Goal: Information Seeking & Learning: Learn about a topic

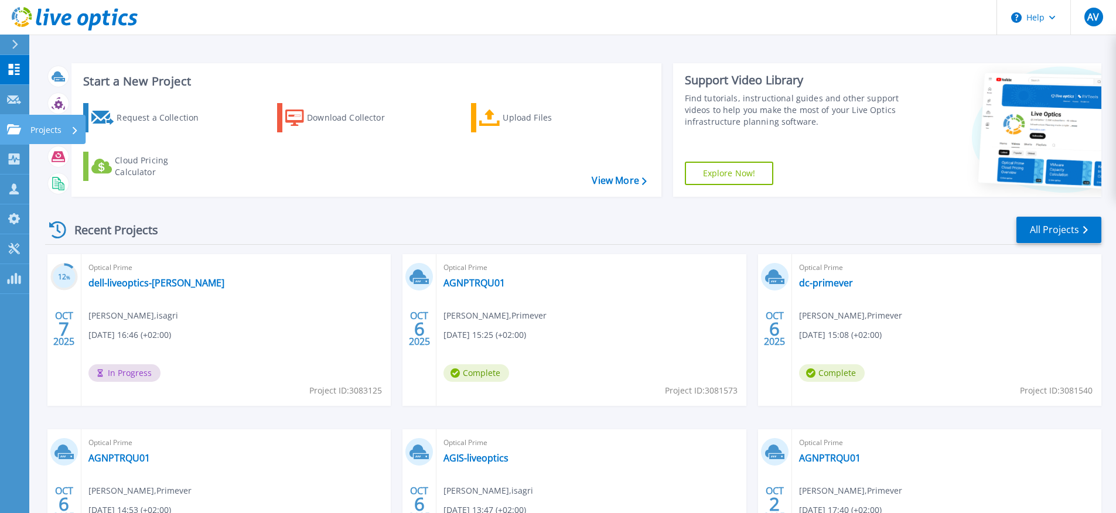
click at [17, 134] on icon at bounding box center [14, 129] width 14 height 10
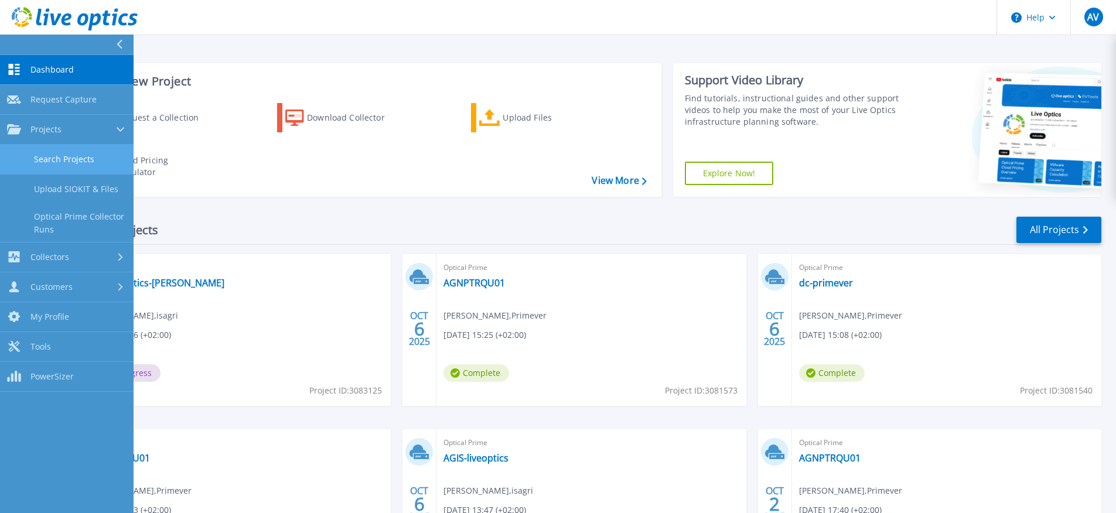
click at [53, 155] on link "Search Projects" at bounding box center [67, 160] width 134 height 30
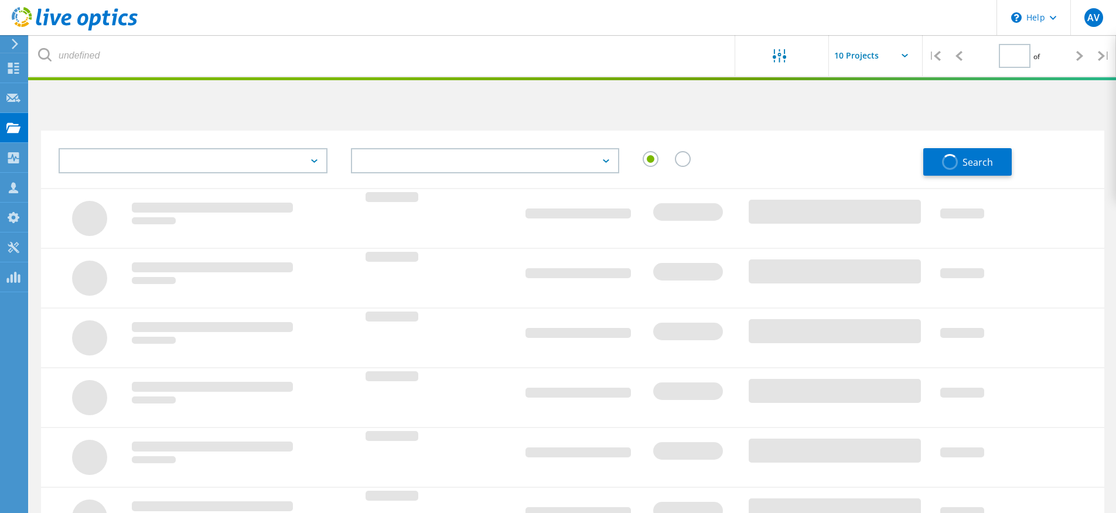
type input "1"
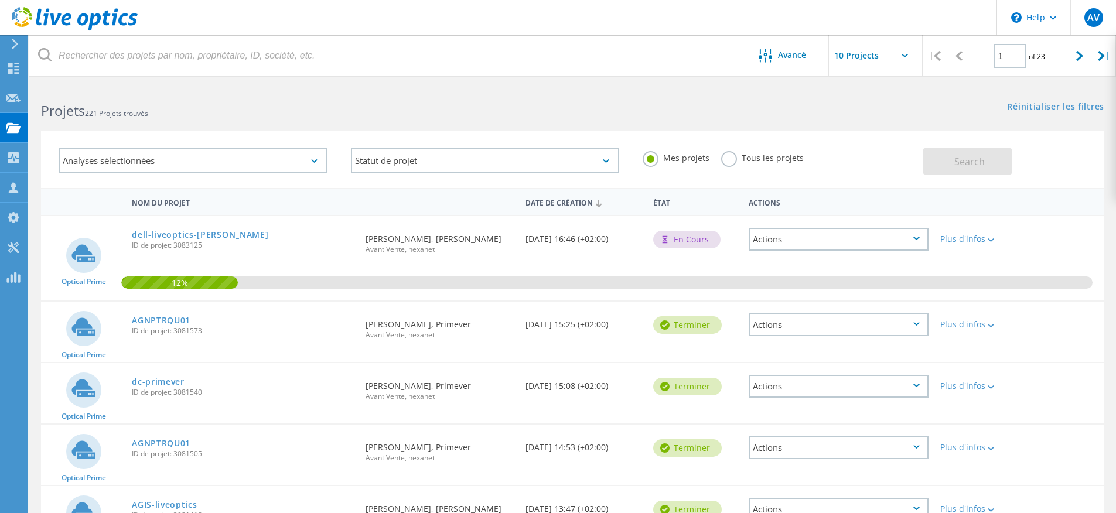
click at [196, 242] on span "ID de projet: 3083125" at bounding box center [243, 245] width 222 height 7
click at [195, 234] on link "dell-liveoptics-[PERSON_NAME]" at bounding box center [200, 235] width 137 height 8
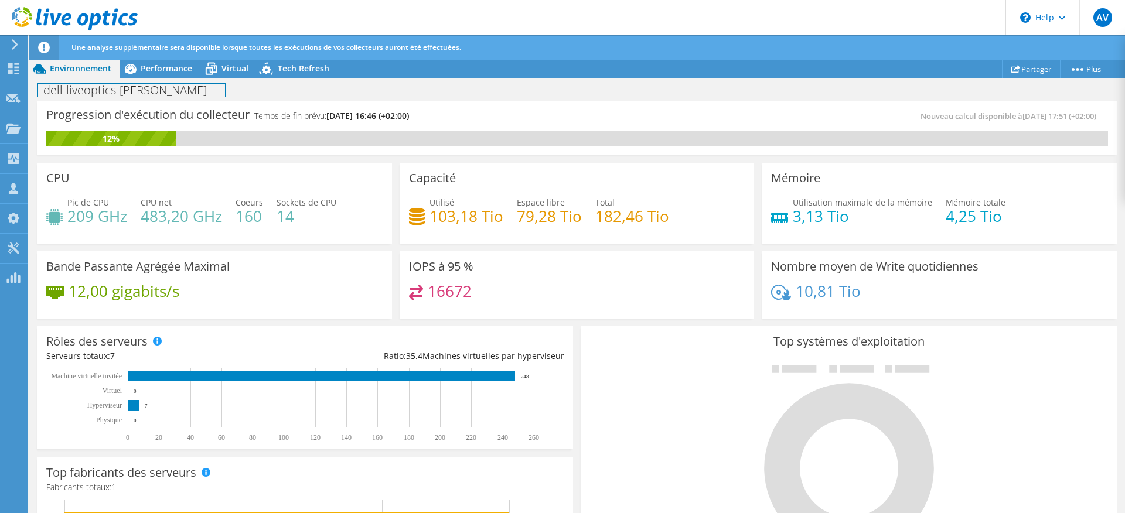
click at [169, 78] on div "dell-liveoptics-isagri Imprimer" at bounding box center [577, 89] width 1096 height 23
click at [170, 70] on span "Performance" at bounding box center [167, 68] width 52 height 11
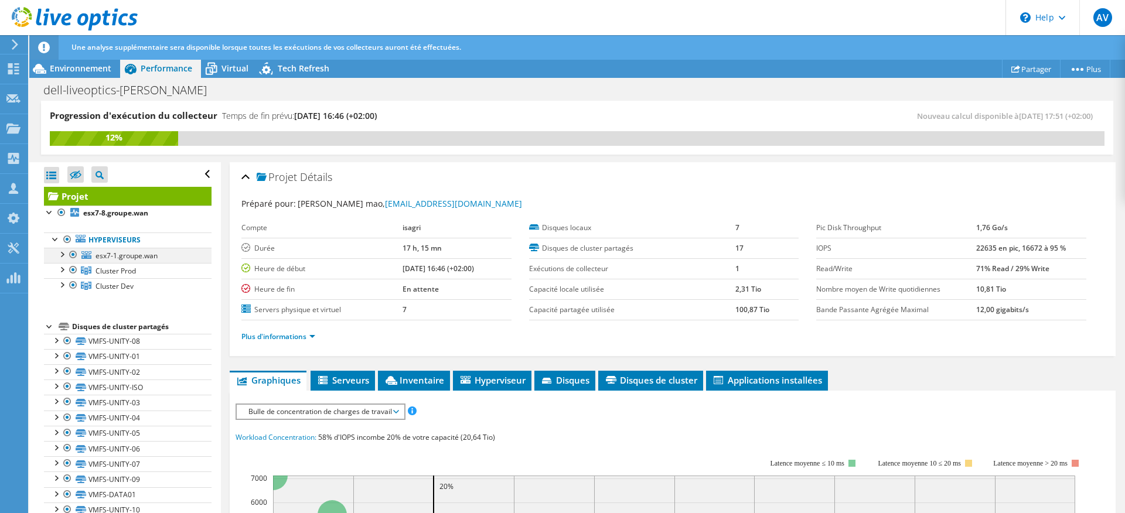
click at [64, 254] on div at bounding box center [62, 254] width 12 height 12
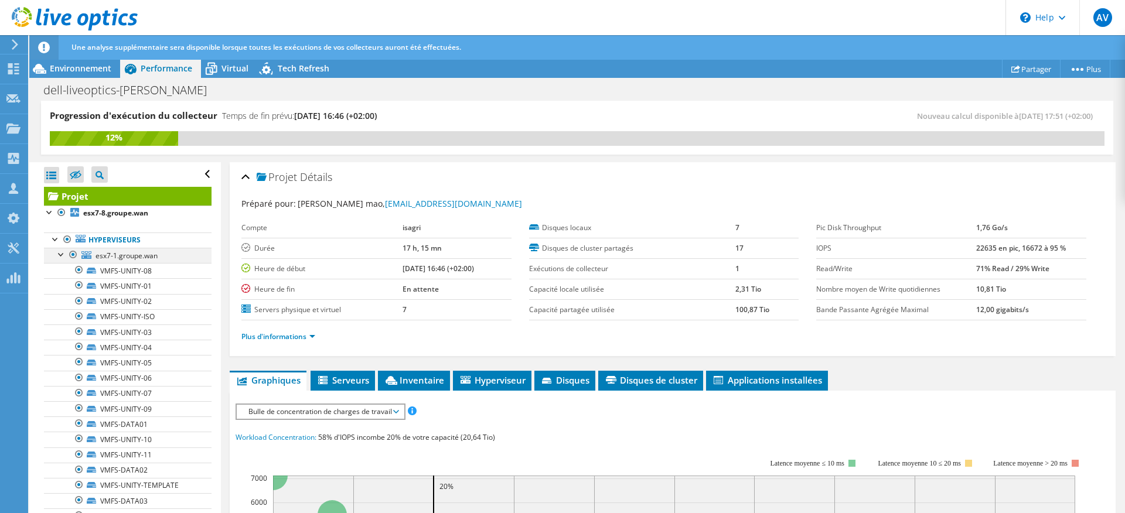
click at [63, 254] on div at bounding box center [62, 254] width 12 height 12
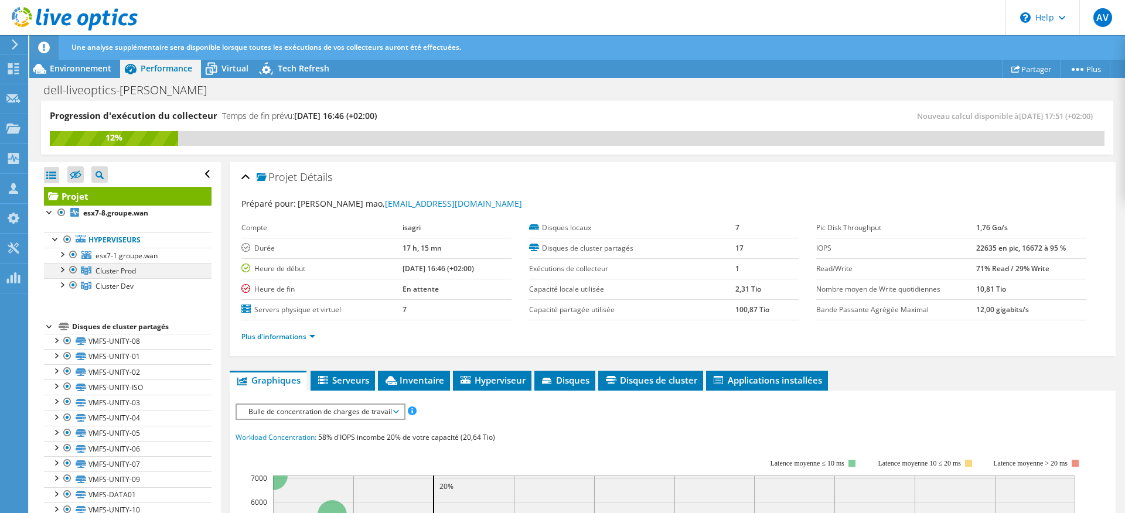
click at [64, 270] on div at bounding box center [62, 269] width 12 height 12
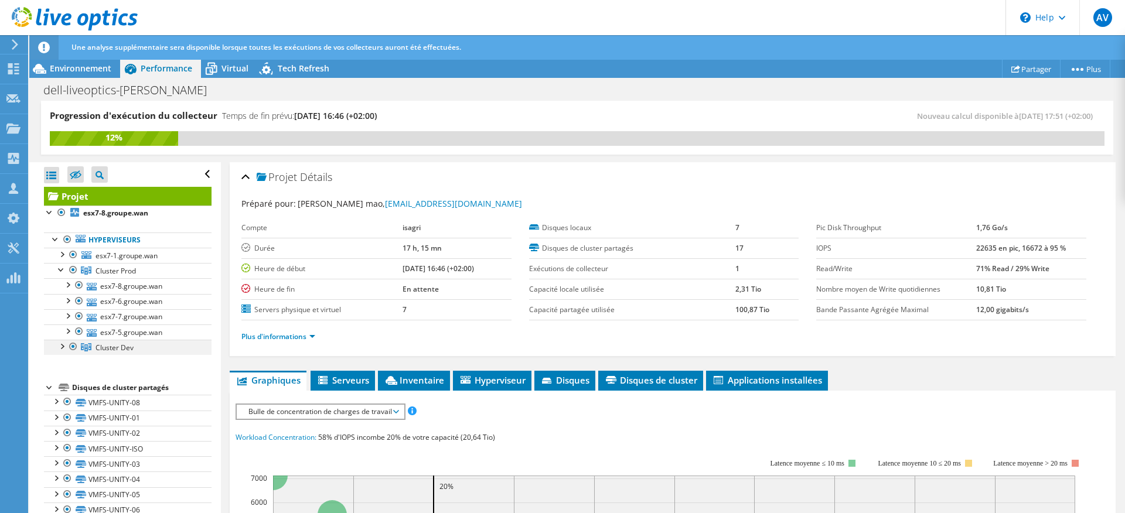
click at [59, 347] on div at bounding box center [62, 346] width 12 height 12
click at [63, 254] on div at bounding box center [62, 254] width 12 height 12
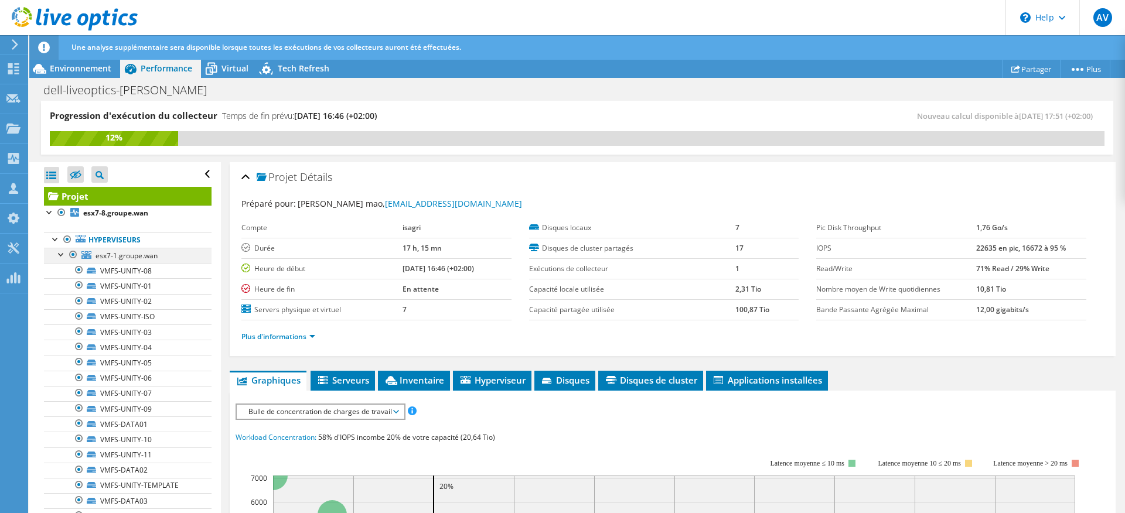
click at [62, 254] on div at bounding box center [62, 254] width 12 height 12
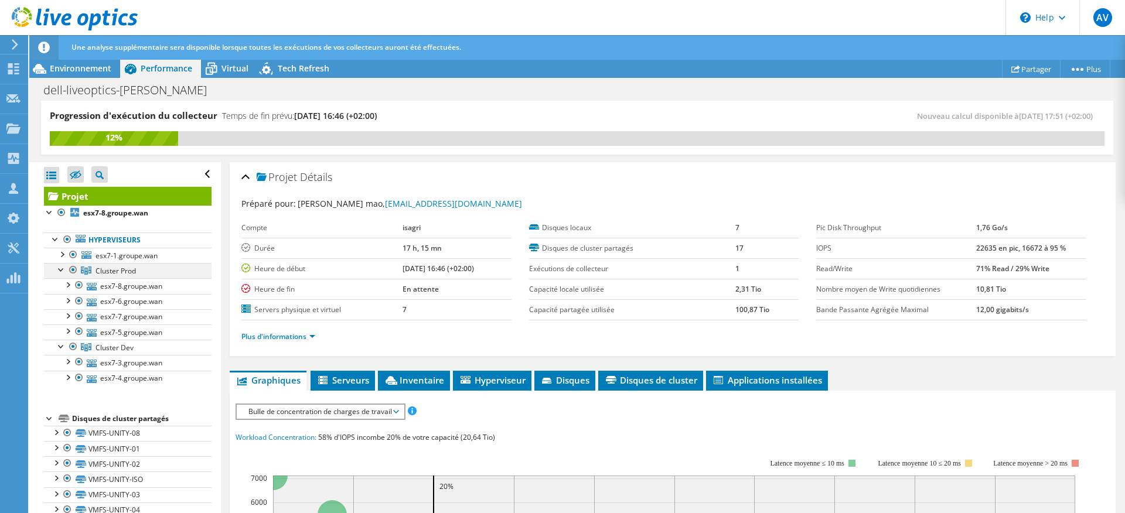
click at [60, 273] on div at bounding box center [62, 269] width 12 height 12
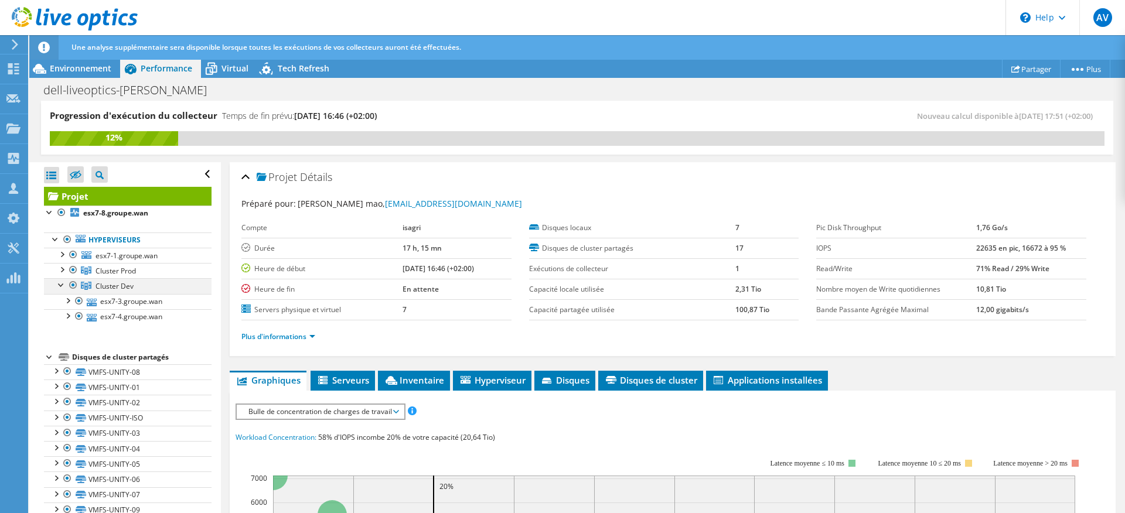
click at [60, 284] on div at bounding box center [62, 284] width 12 height 12
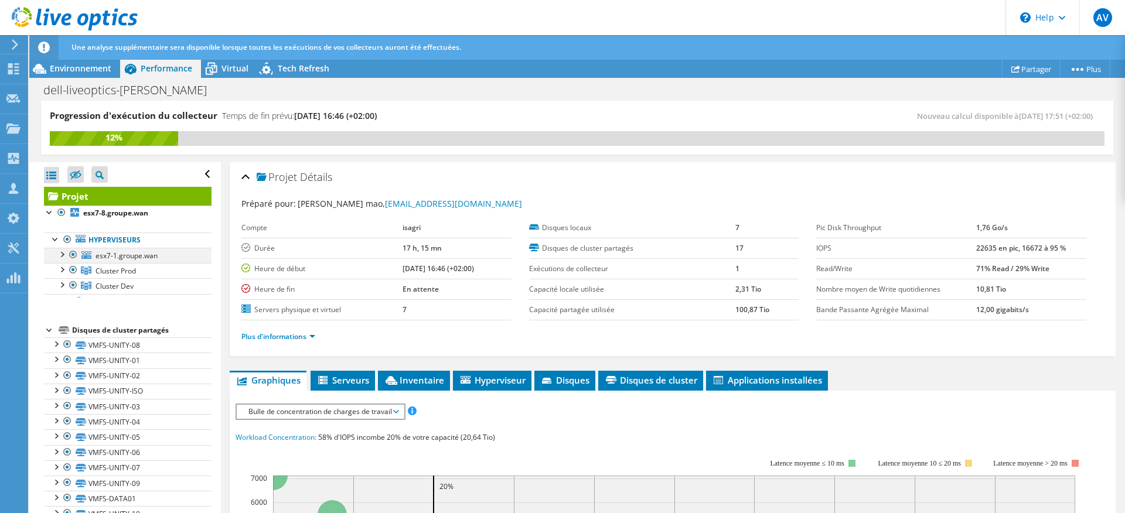
click at [62, 251] on div at bounding box center [62, 254] width 12 height 12
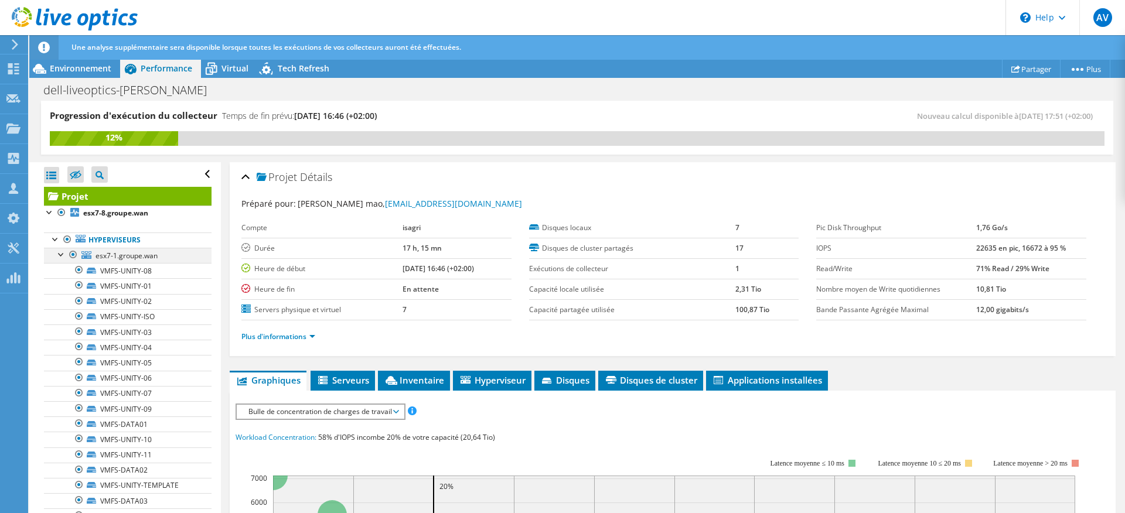
click at [63, 253] on div at bounding box center [62, 254] width 12 height 12
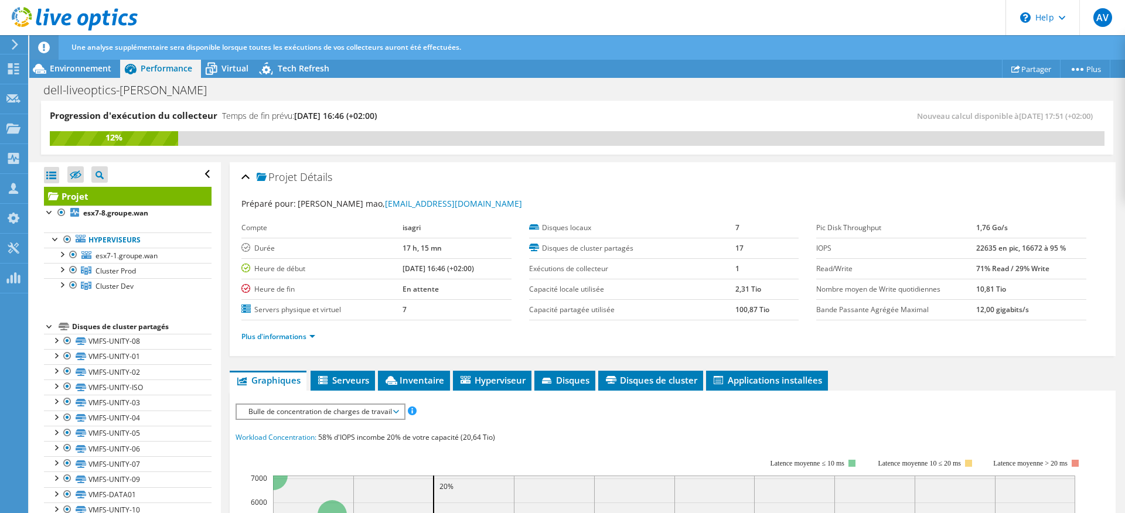
click at [570, 186] on div "Projet Détails" at bounding box center [672, 177] width 862 height 25
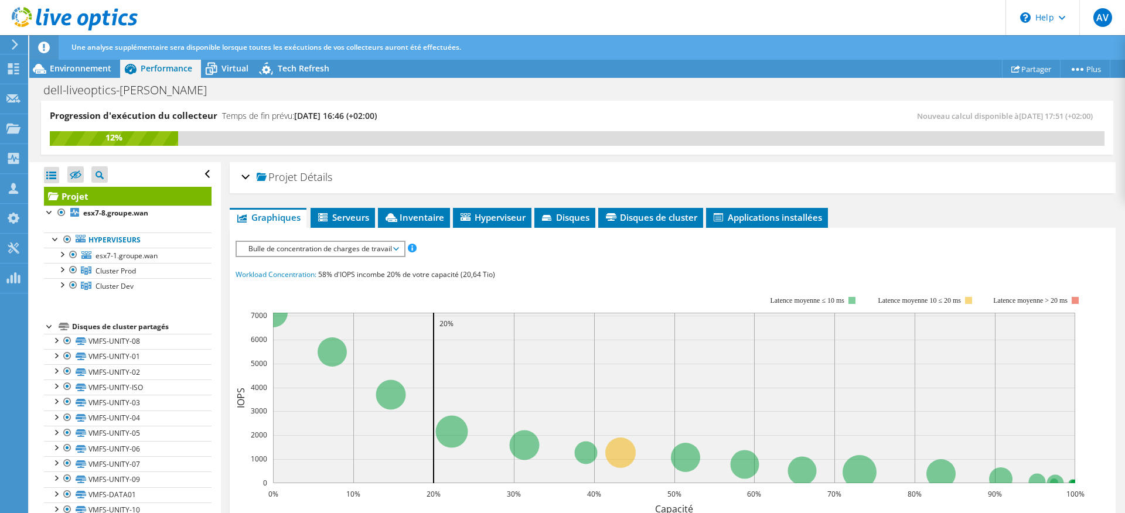
click at [305, 182] on span "Détails" at bounding box center [316, 177] width 32 height 14
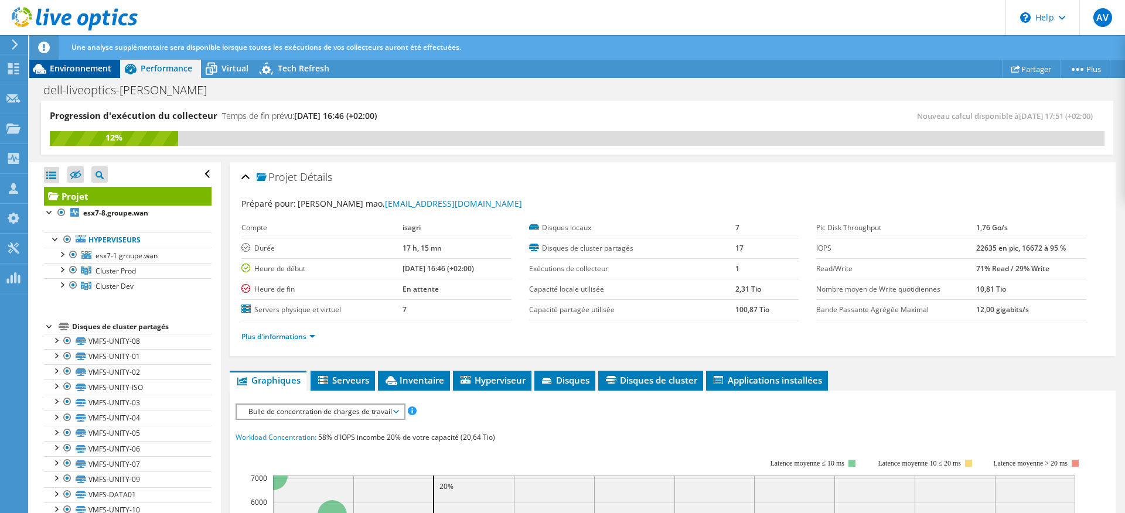
click at [81, 70] on span "Environnement" at bounding box center [81, 68] width 62 height 11
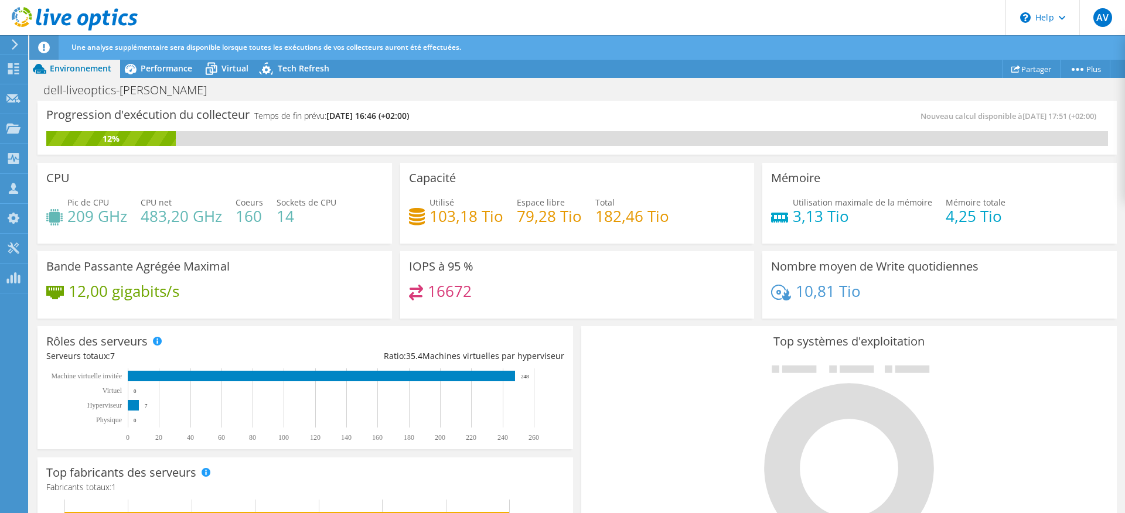
click at [158, 54] on div "Une analyse supplémentaire sera disponible lorsque toutes les exécutions de vos…" at bounding box center [599, 47] width 1060 height 25
click at [166, 68] on span "Performance" at bounding box center [167, 68] width 52 height 11
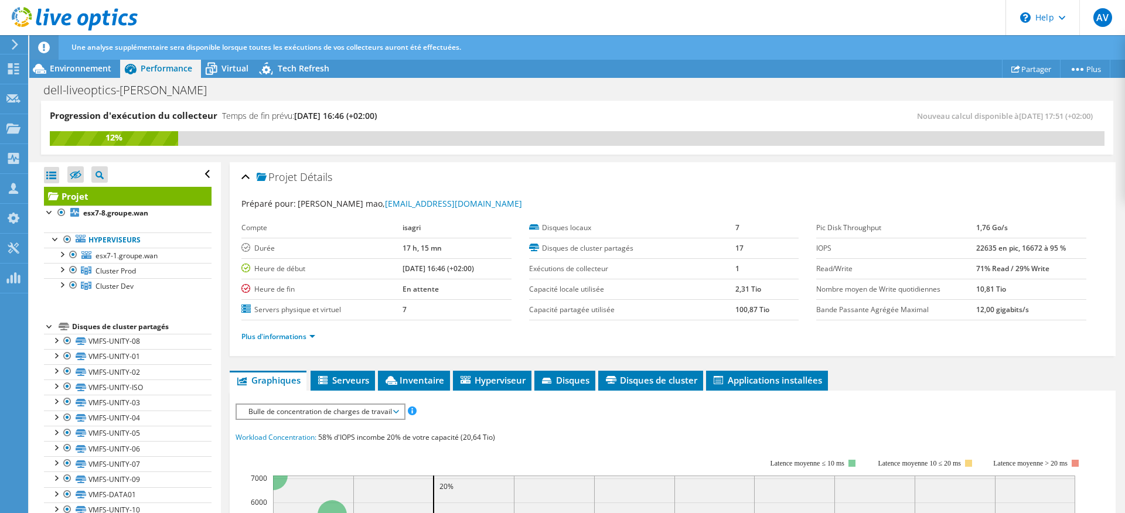
click at [318, 332] on li "Plus d'informations" at bounding box center [281, 336] width 81 height 13
click at [318, 335] on li "Plus d'informations" at bounding box center [281, 336] width 81 height 13
click at [313, 336] on link "Plus d'informations" at bounding box center [278, 337] width 74 height 10
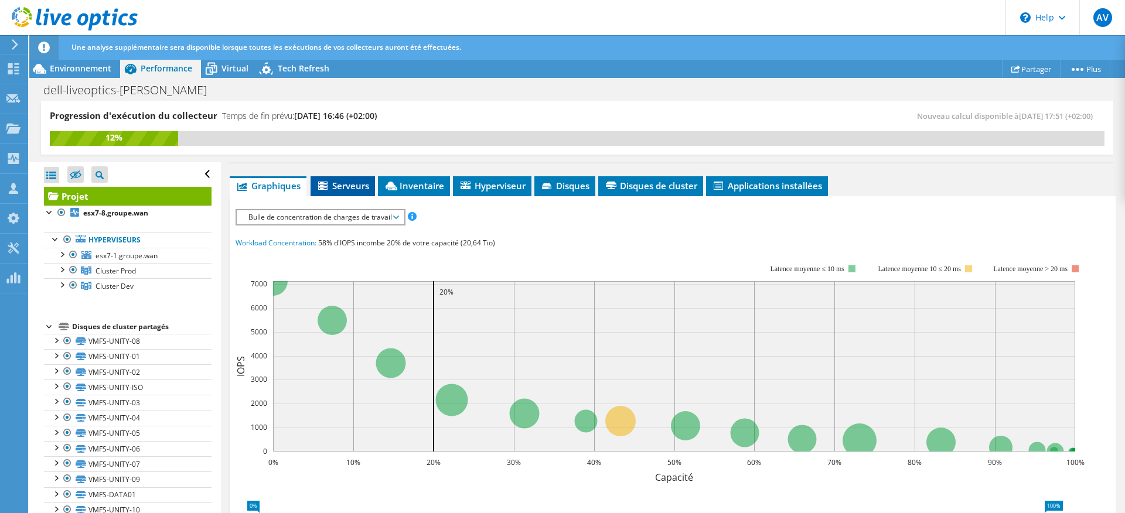
click at [349, 185] on span "Serveurs" at bounding box center [342, 186] width 53 height 12
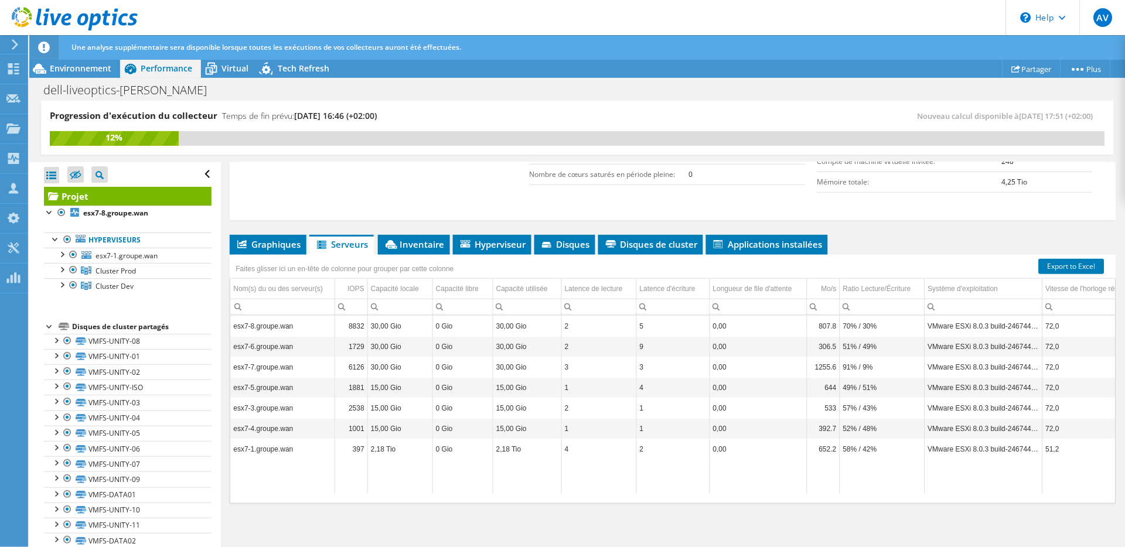
scroll to position [313, 0]
click at [279, 472] on td "Data grid" at bounding box center [282, 476] width 104 height 35
